Goal: Navigation & Orientation: Understand site structure

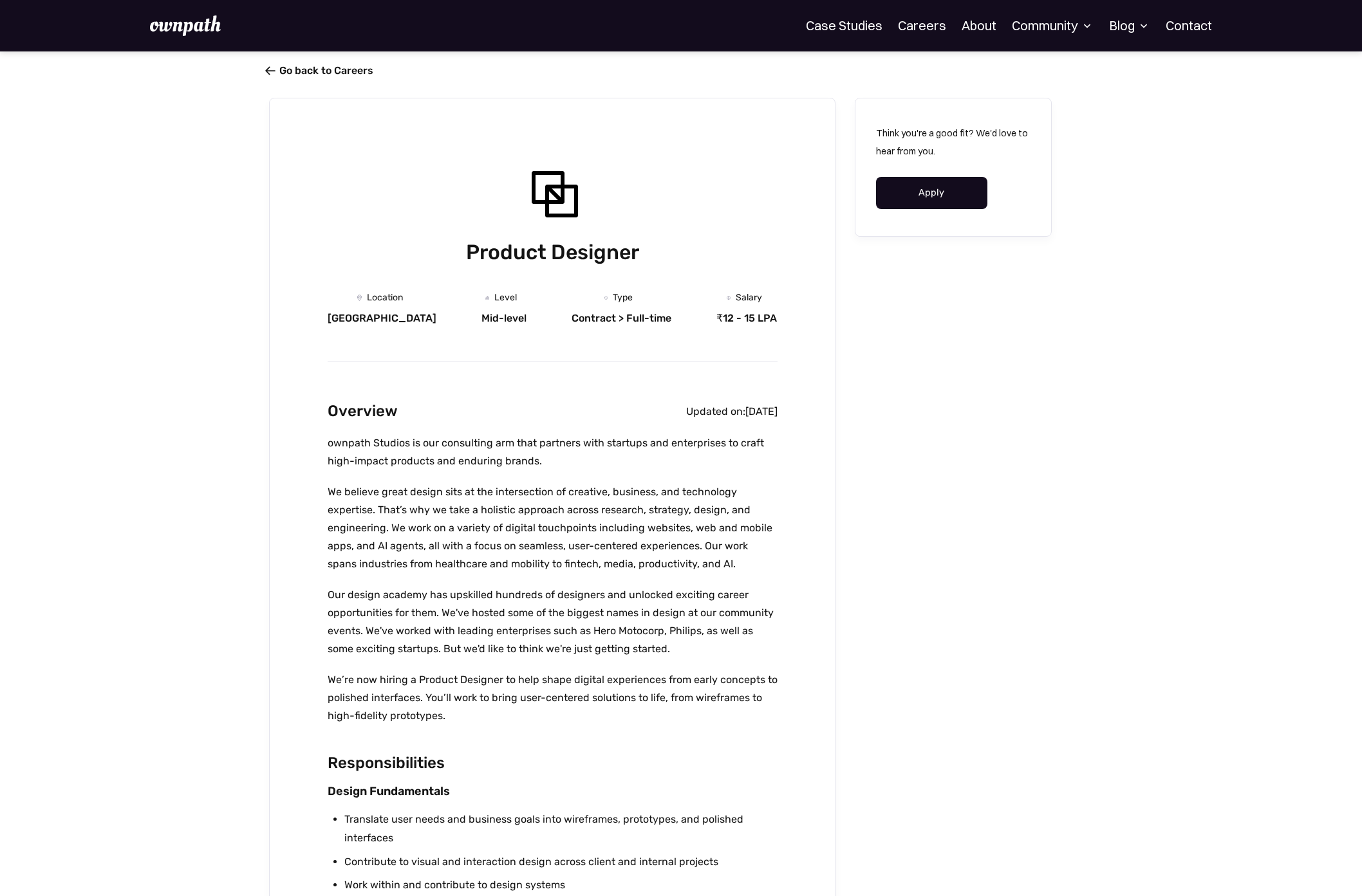
click at [350, 68] on link " Go back to Careers" at bounding box center [322, 70] width 105 height 12
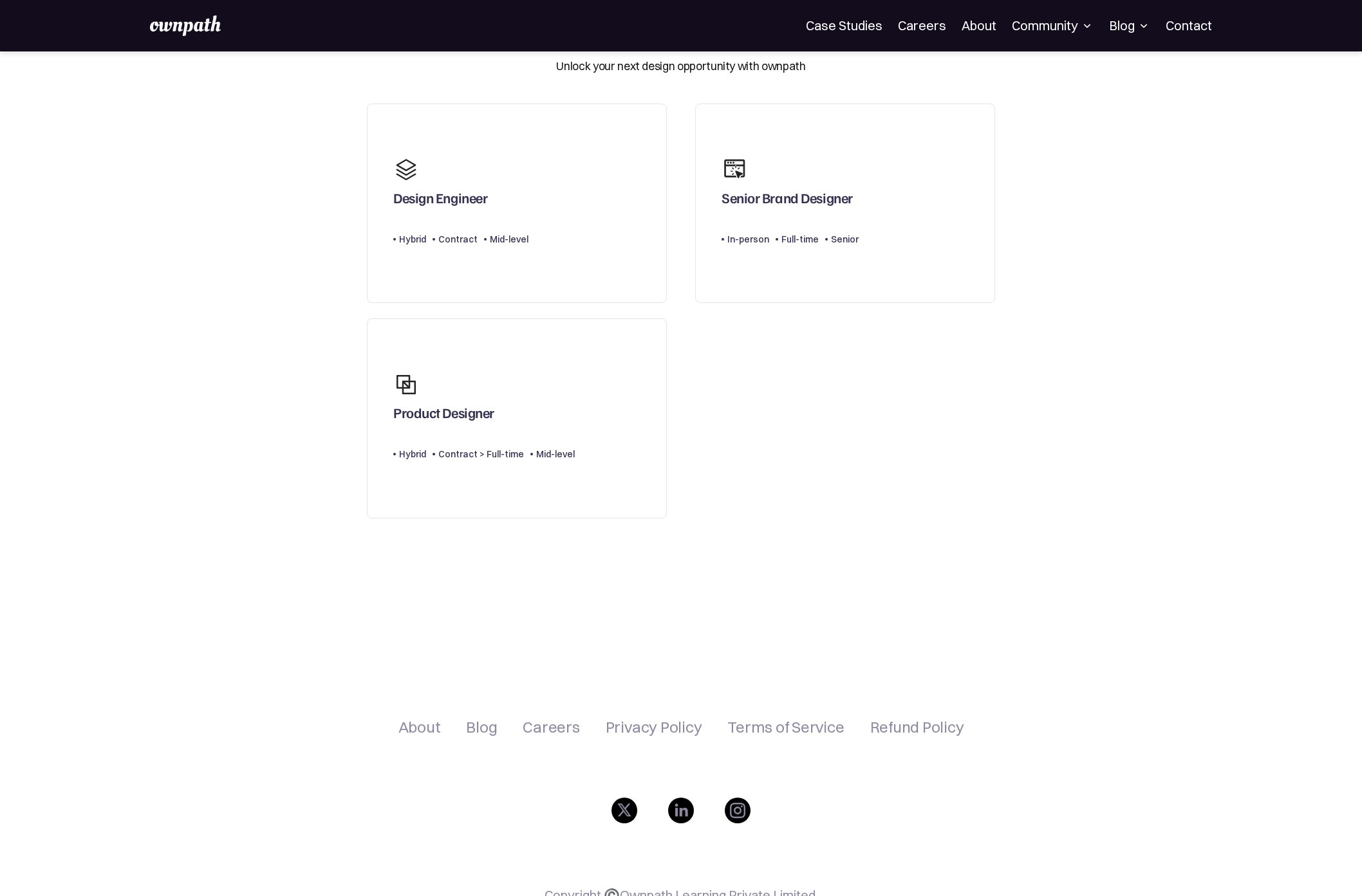
scroll to position [136, 0]
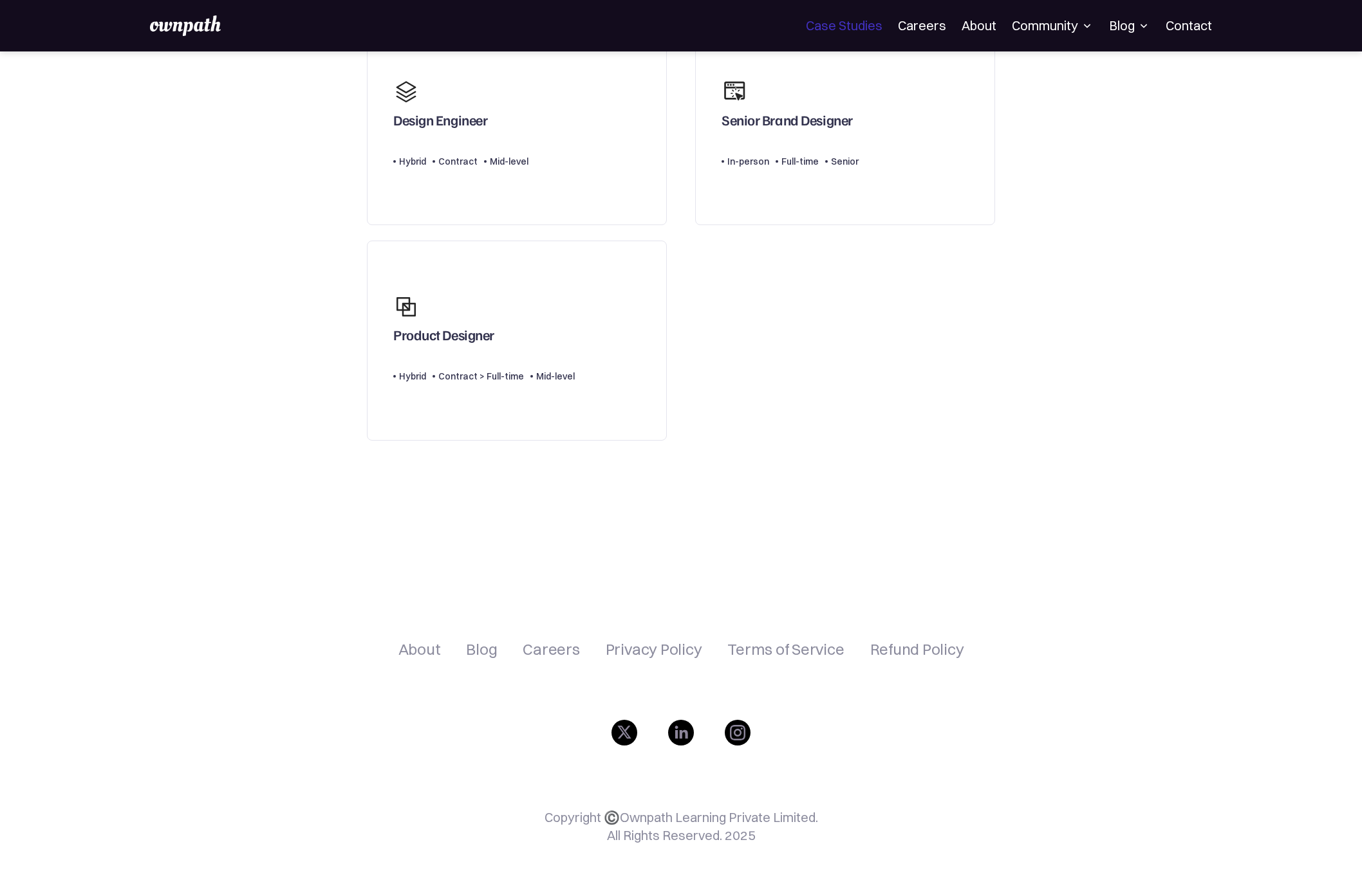
click at [861, 23] on link "Case Studies" at bounding box center [844, 26] width 77 height 16
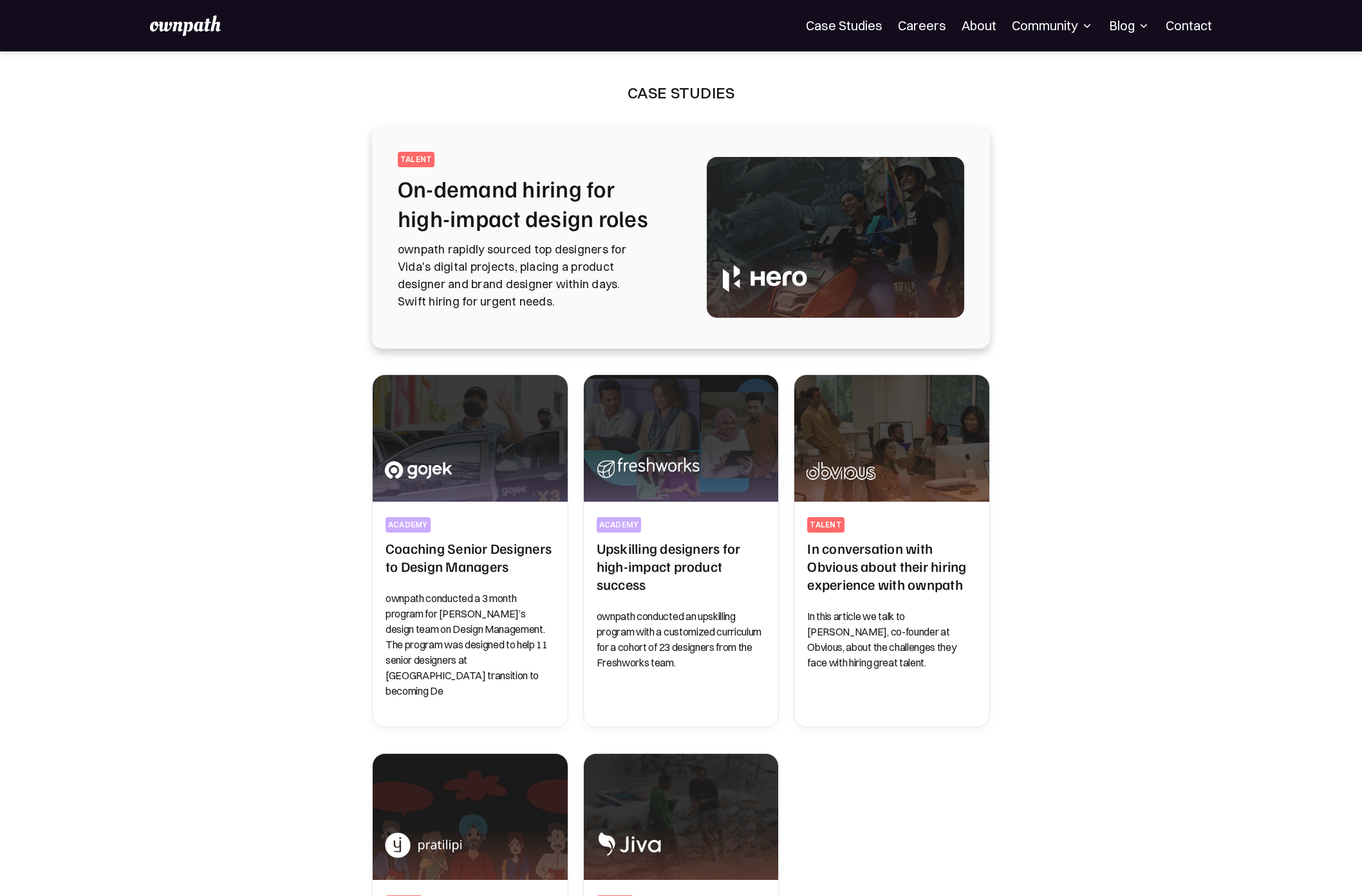
click at [1073, 25] on div "Community" at bounding box center [1052, 26] width 82 height 16
click at [1111, 27] on div "Blog" at bounding box center [1130, 26] width 41 height 16
click at [952, 24] on nav "For Companies Case Studies Careers About Community Events Resources Design Resi…" at bounding box center [1009, 26] width 406 height 21
click at [979, 38] on div "For Companies Case Studies Careers About Community Events Resources Design Resi…" at bounding box center [681, 26] width 1362 height 51
click at [984, 21] on link "About" at bounding box center [978, 26] width 35 height 16
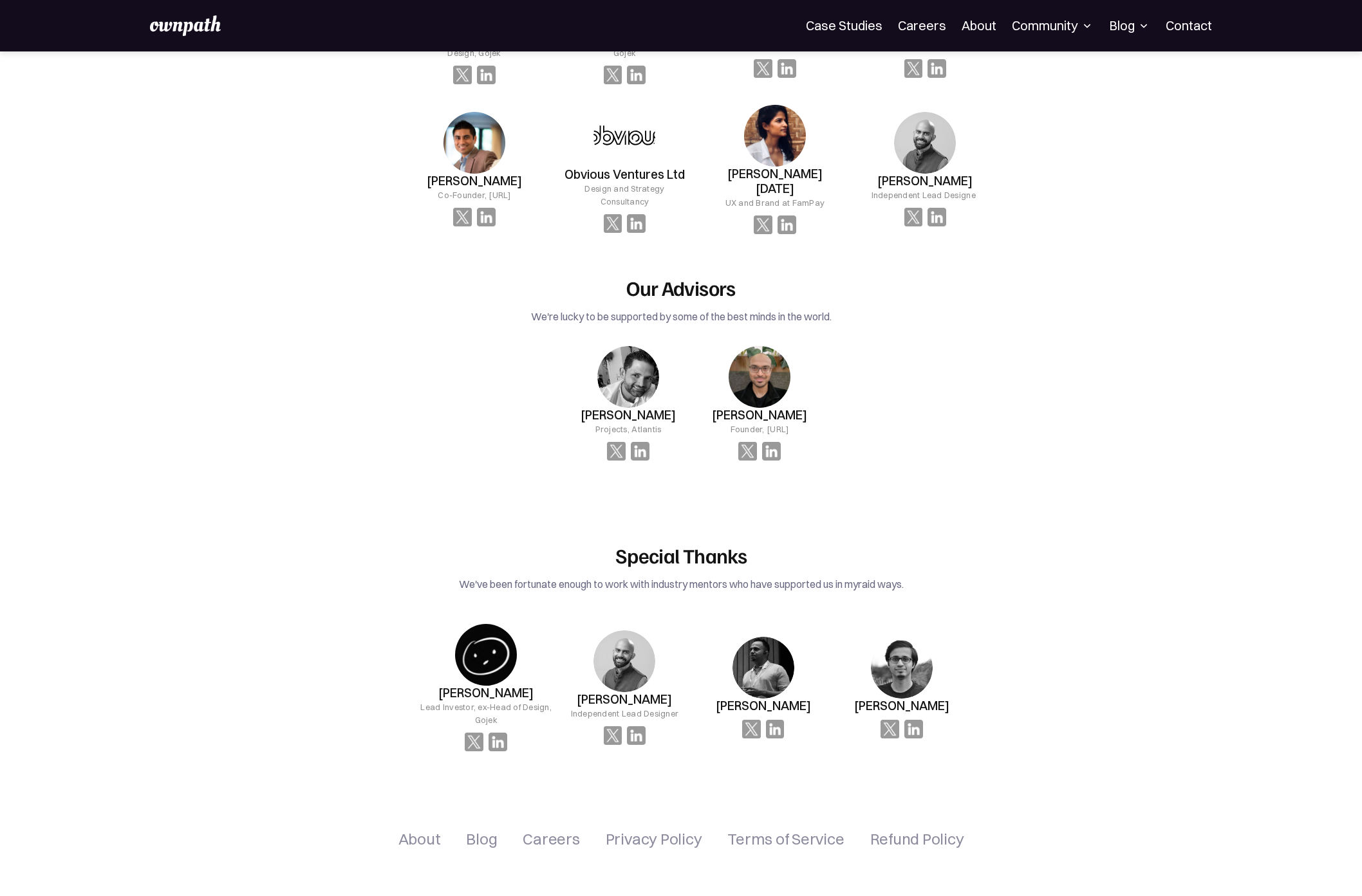
scroll to position [1573, 0]
